Goal: Navigation & Orientation: Find specific page/section

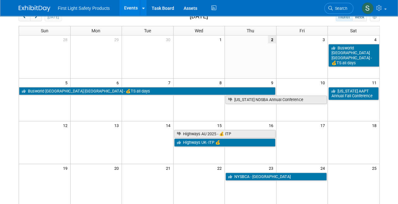
scroll to position [38, 0]
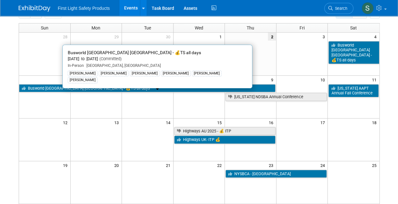
click at [140, 89] on link "Busworld [GEOGRAPHIC_DATA] [GEOGRAPHIC_DATA] - 💰TS all days" at bounding box center [147, 88] width 256 height 8
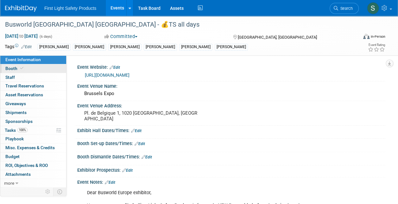
click at [44, 71] on link "Booth" at bounding box center [33, 68] width 66 height 9
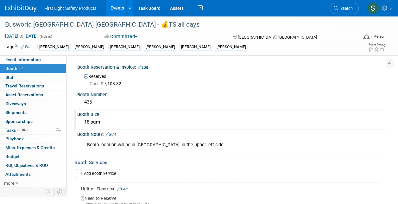
scroll to position [84, 0]
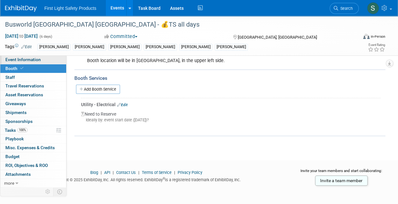
click at [39, 58] on span "Event Information" at bounding box center [22, 59] width 35 height 5
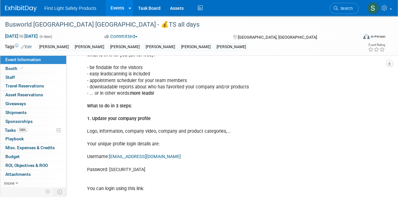
scroll to position [249, 0]
